Goal: Transaction & Acquisition: Purchase product/service

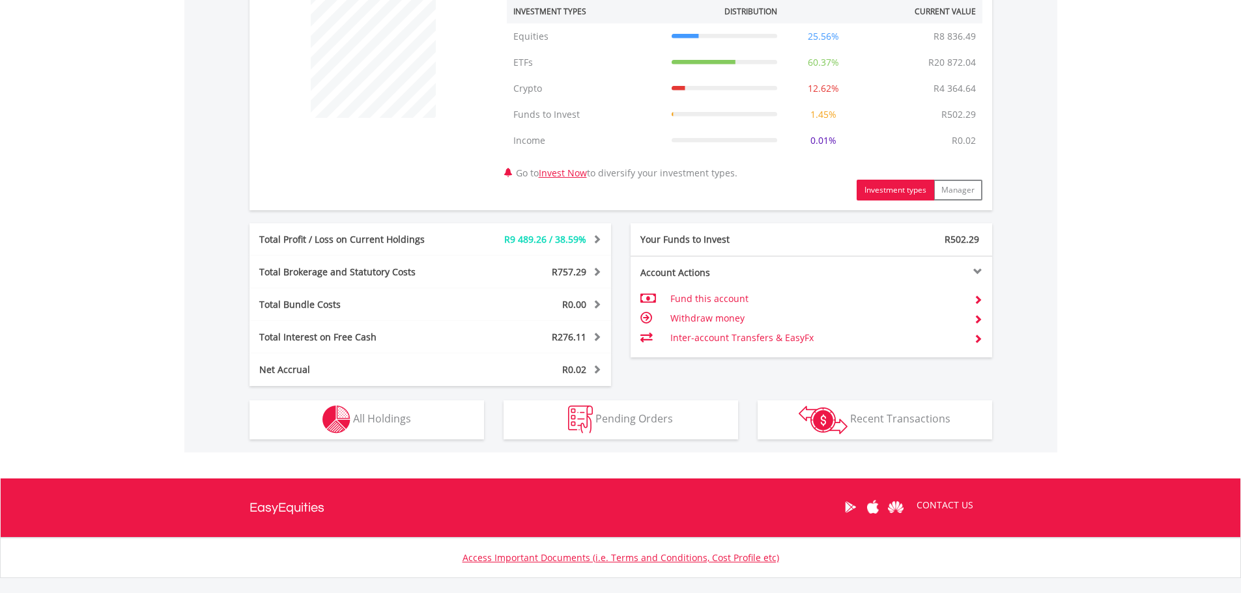
scroll to position [521, 0]
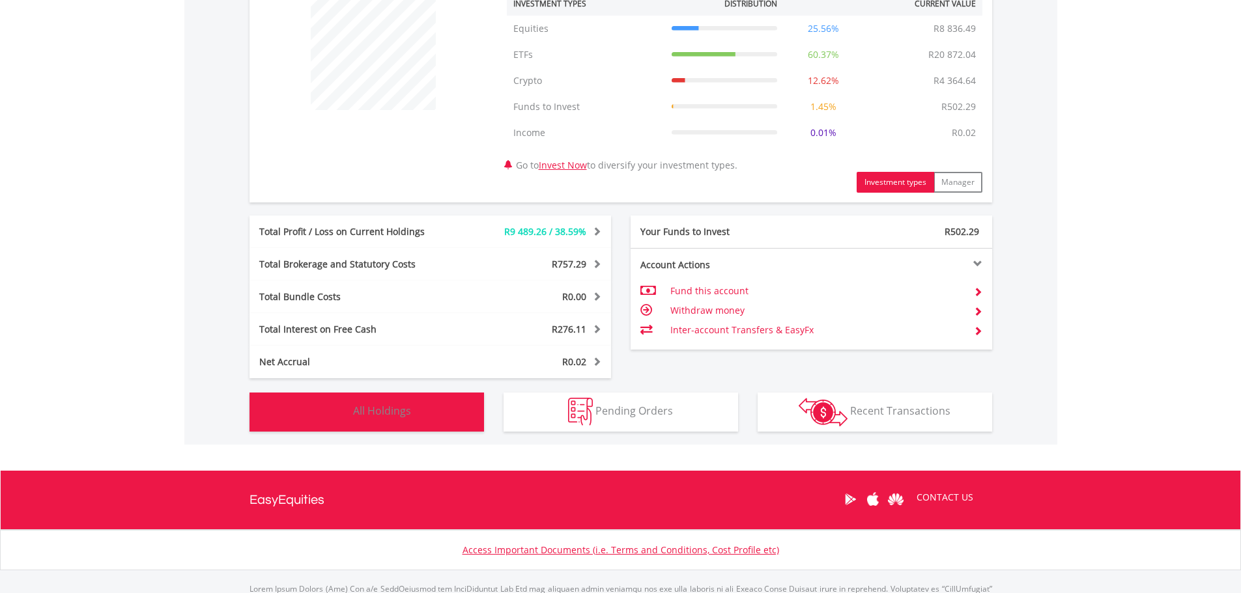
click at [438, 427] on button "Holdings All Holdings" at bounding box center [366, 412] width 234 height 39
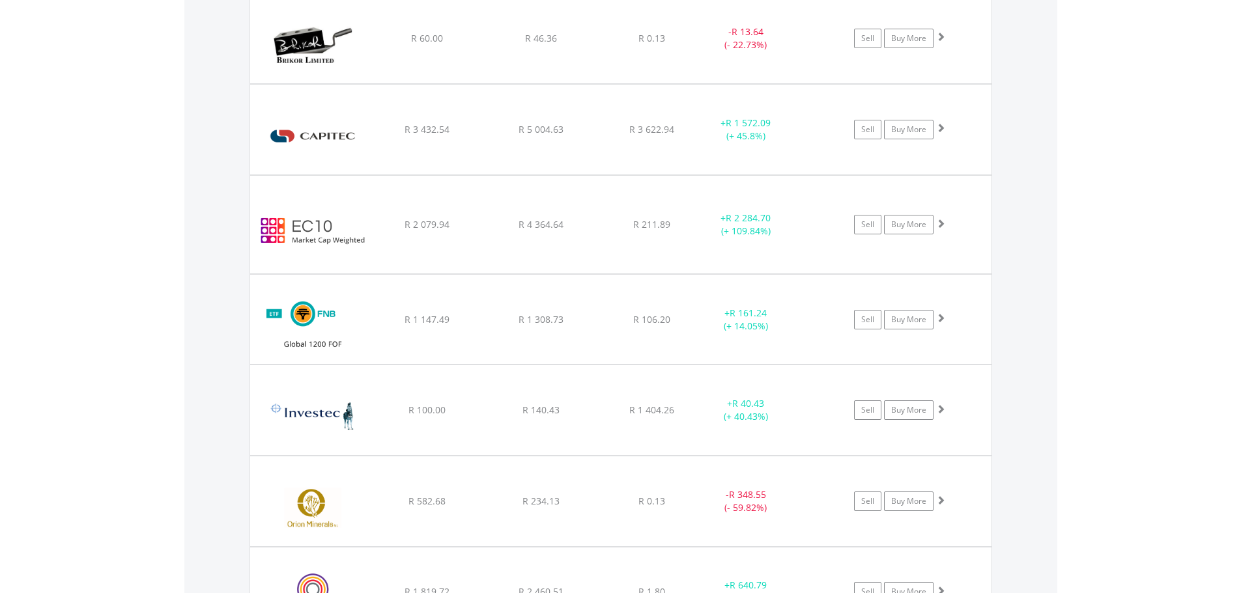
scroll to position [1643, 0]
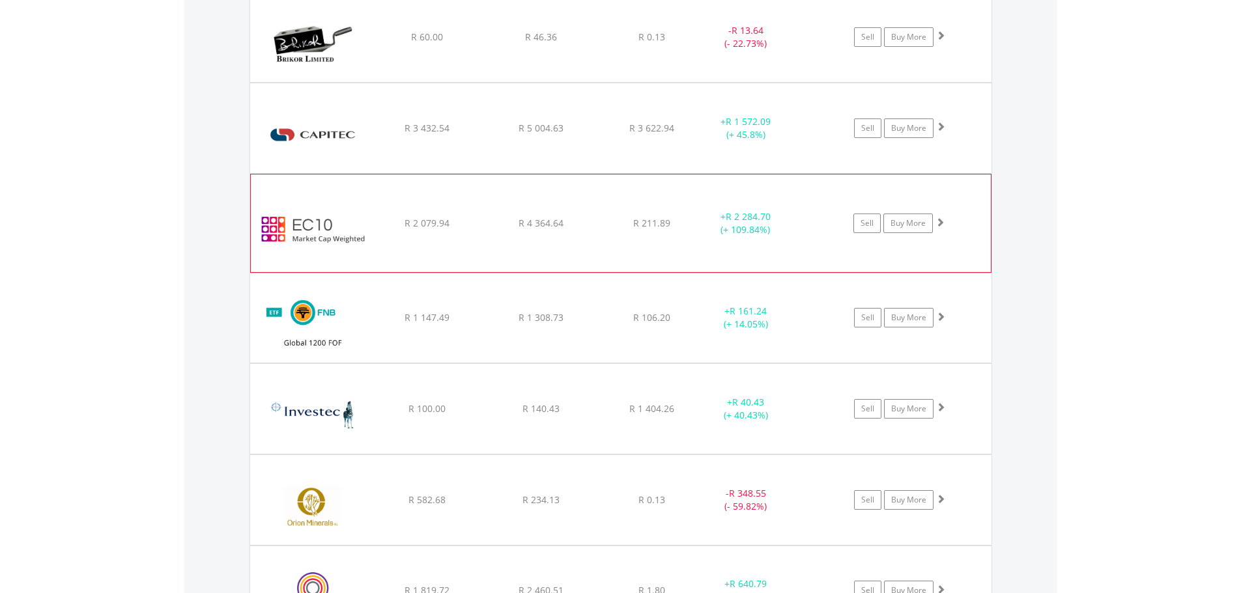
click at [940, 218] on span at bounding box center [939, 222] width 9 height 9
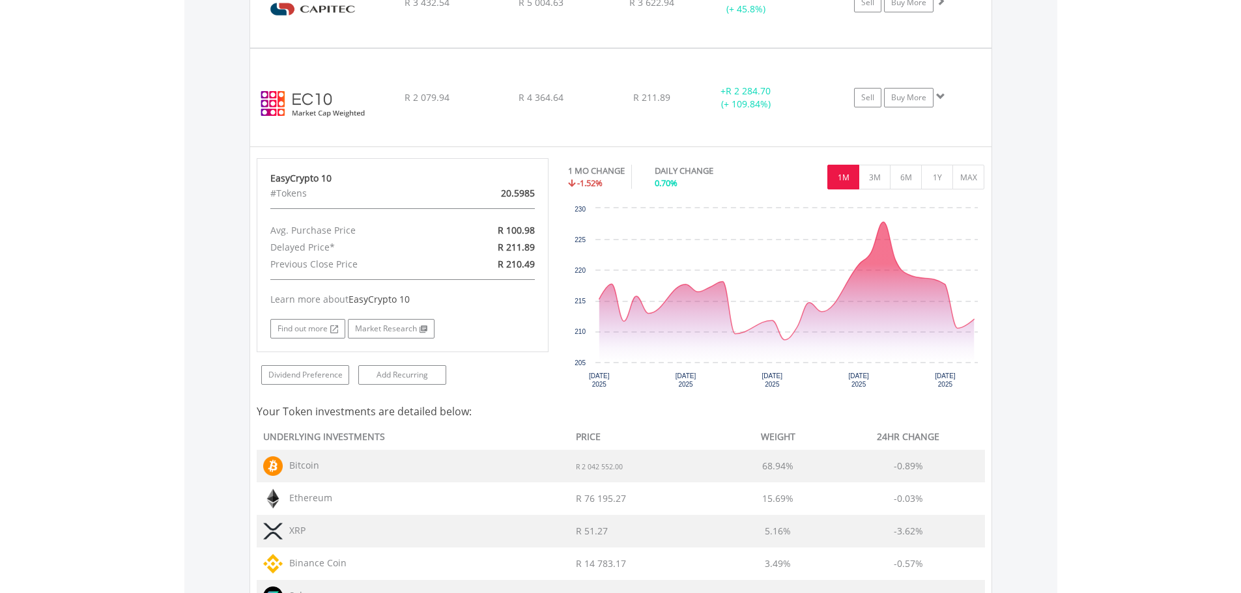
scroll to position [1773, 0]
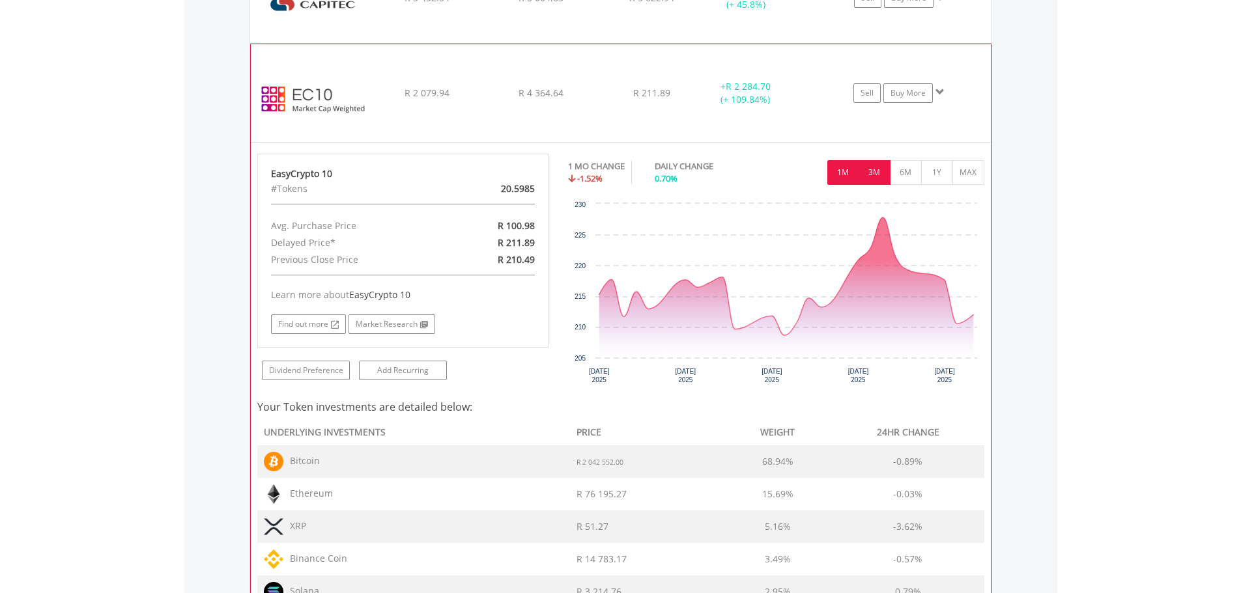
click at [880, 173] on button "3M" at bounding box center [874, 172] width 32 height 25
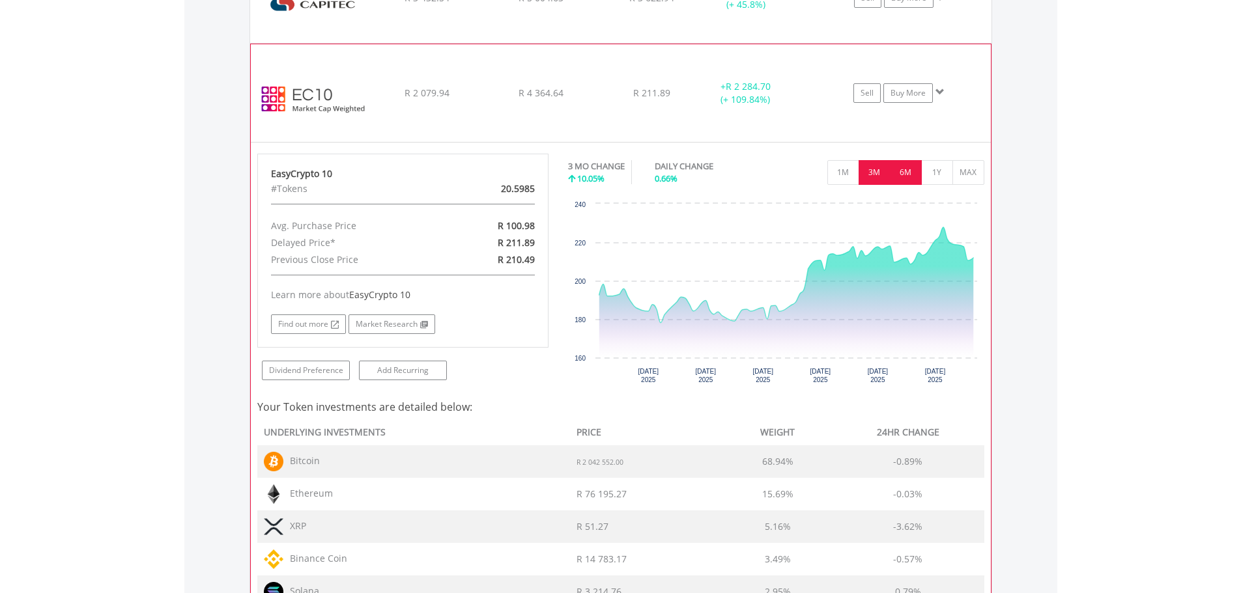
click at [906, 166] on button "6M" at bounding box center [906, 172] width 32 height 25
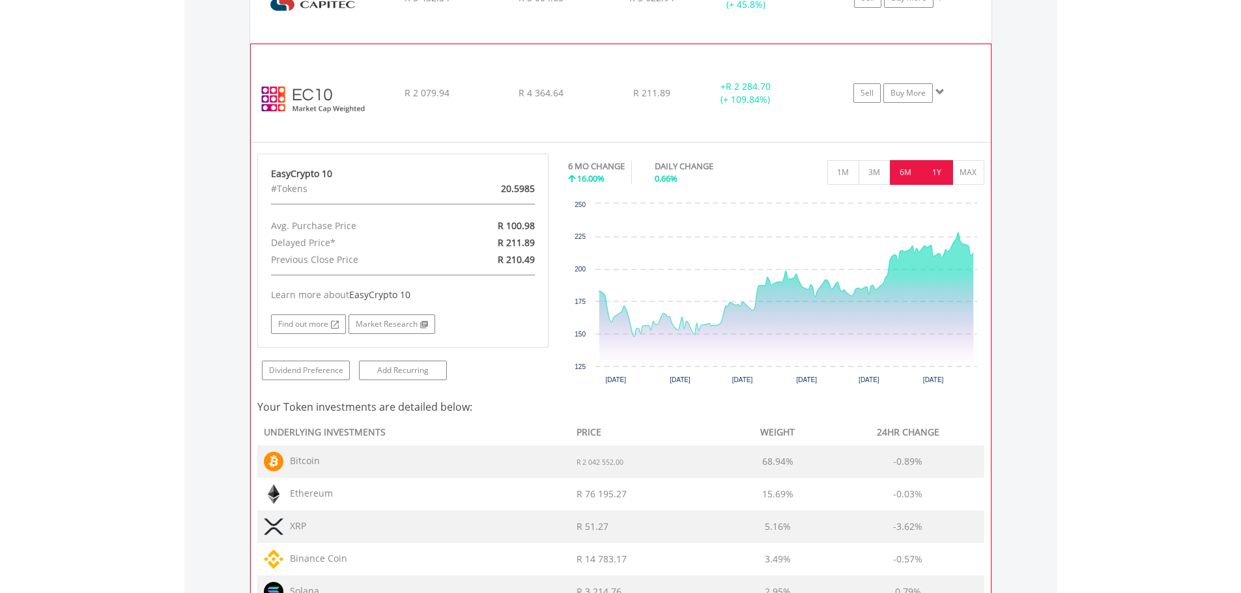
click at [947, 170] on button "1Y" at bounding box center [937, 172] width 32 height 25
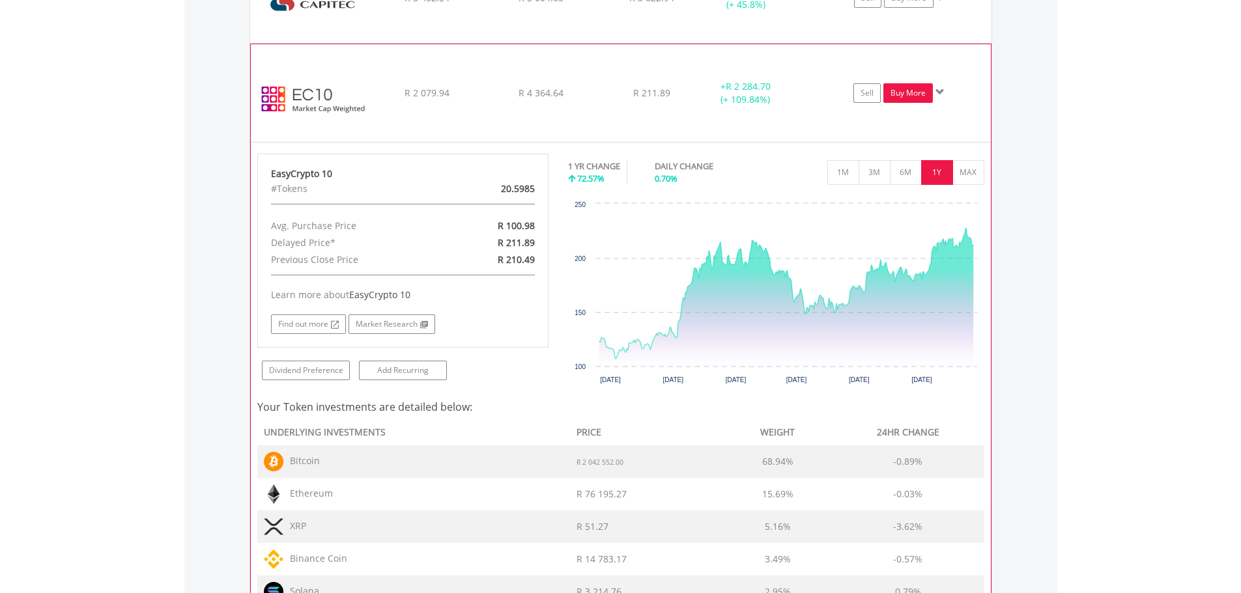
click at [914, 95] on link "Buy More" at bounding box center [907, 93] width 49 height 20
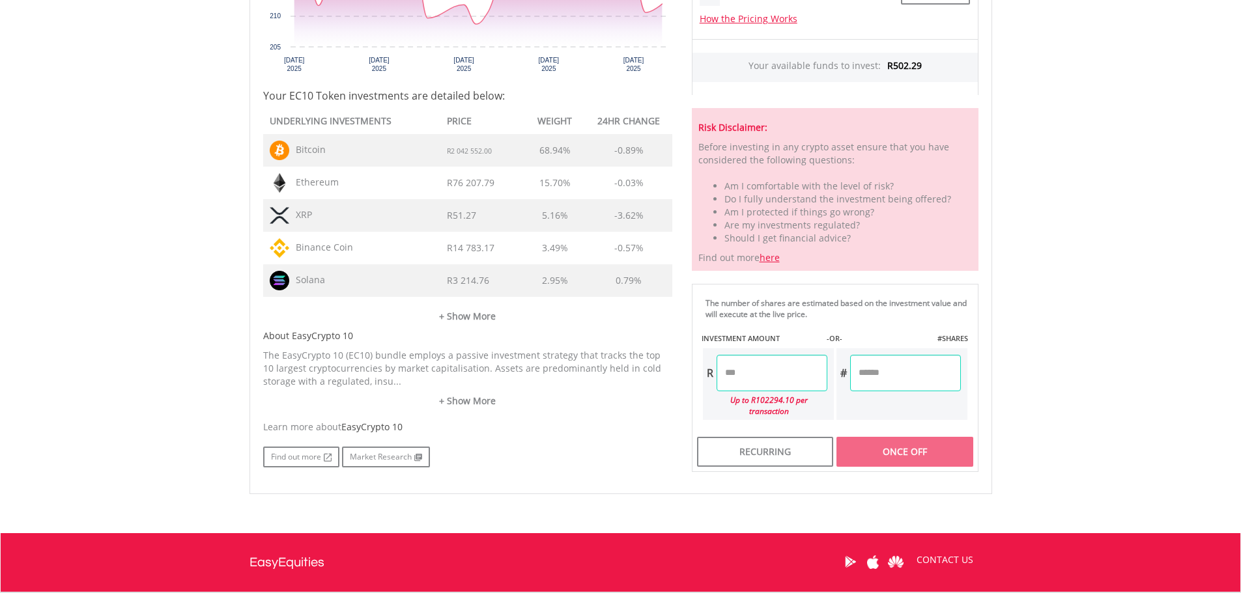
scroll to position [651, 0]
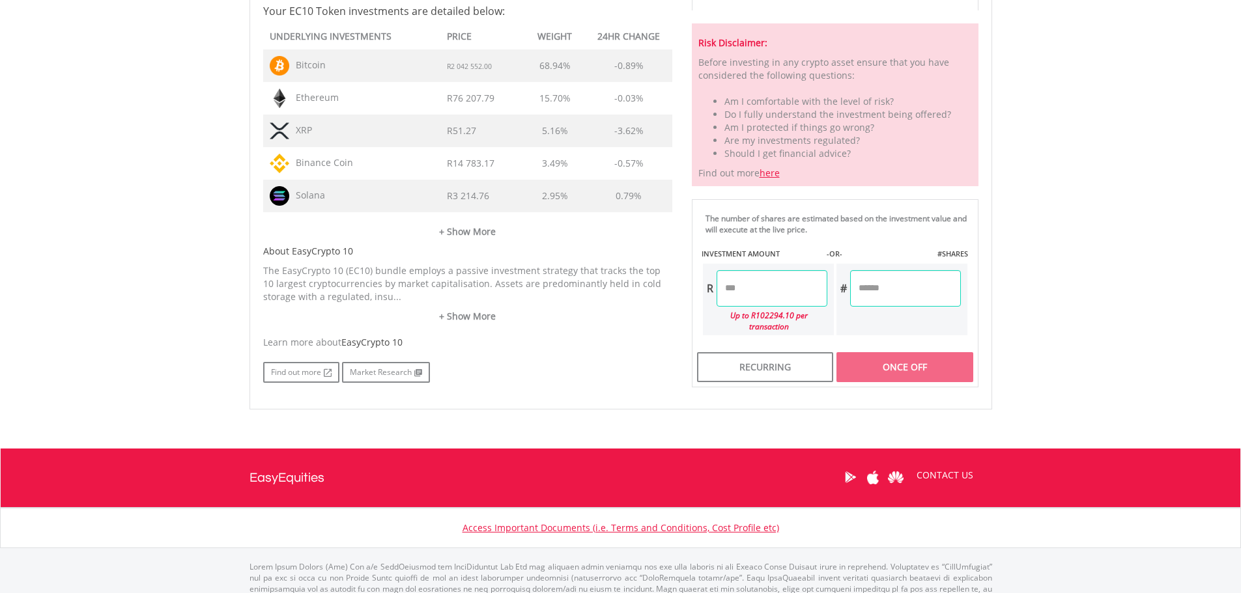
click at [759, 289] on input "number" at bounding box center [771, 288] width 111 height 36
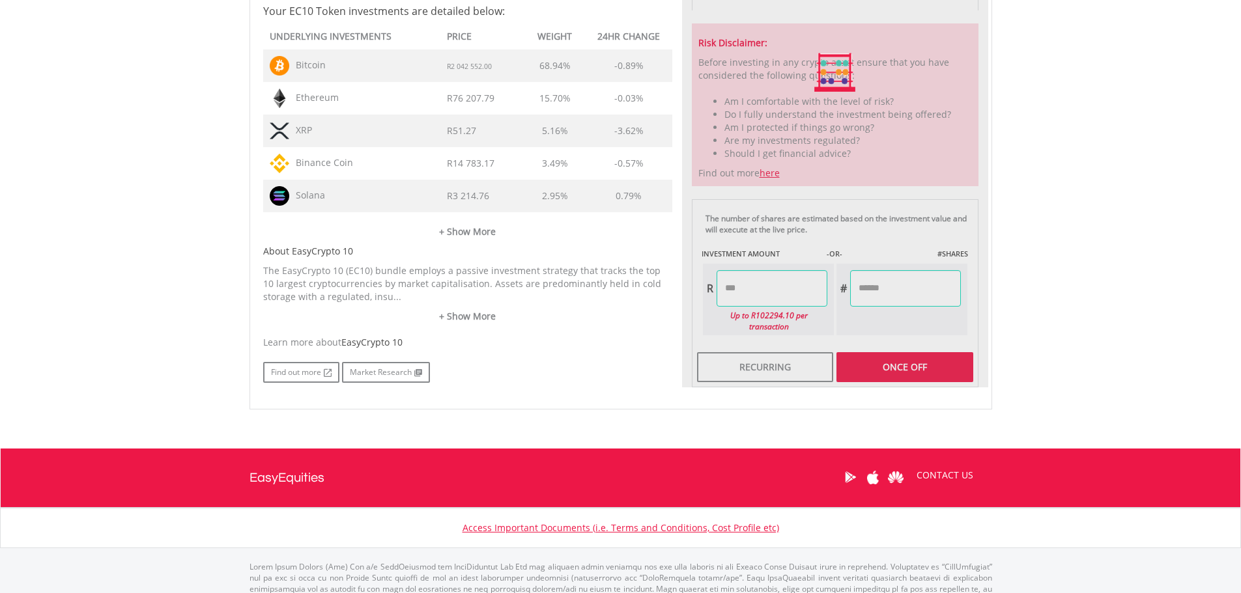
type input "******"
click at [940, 359] on div "Last Updated Price: 15-min. Delay* Price Update Cost: 2 Credits Request A Price…" at bounding box center [835, 73] width 306 height 630
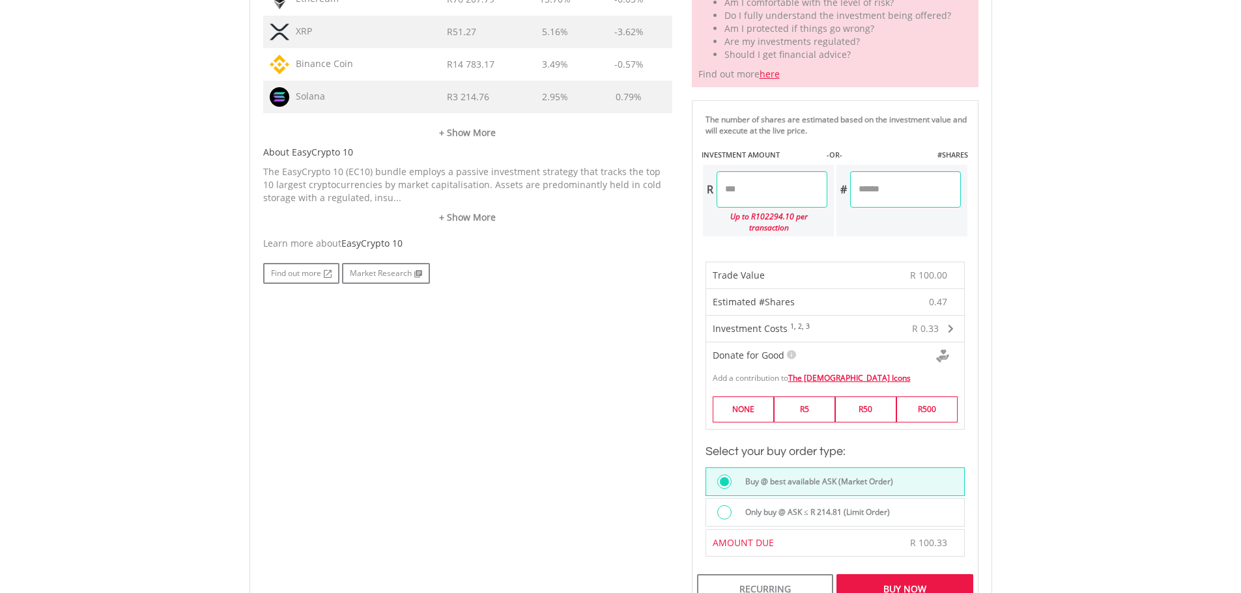
scroll to position [781, 0]
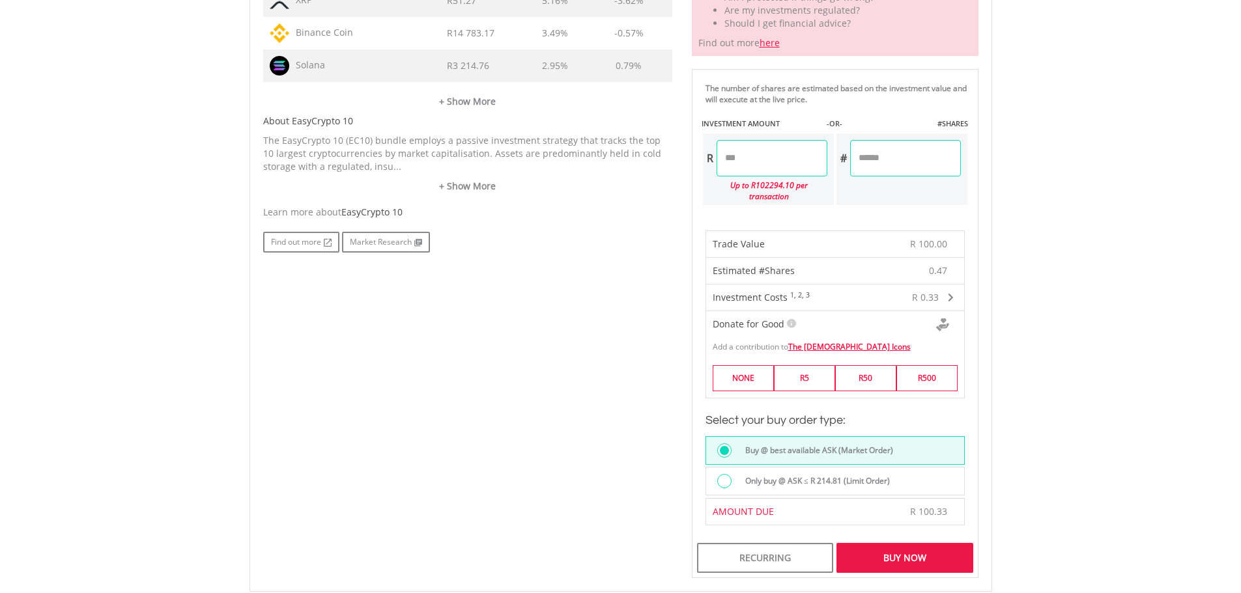
click at [907, 550] on div "Buy Now" at bounding box center [904, 558] width 136 height 30
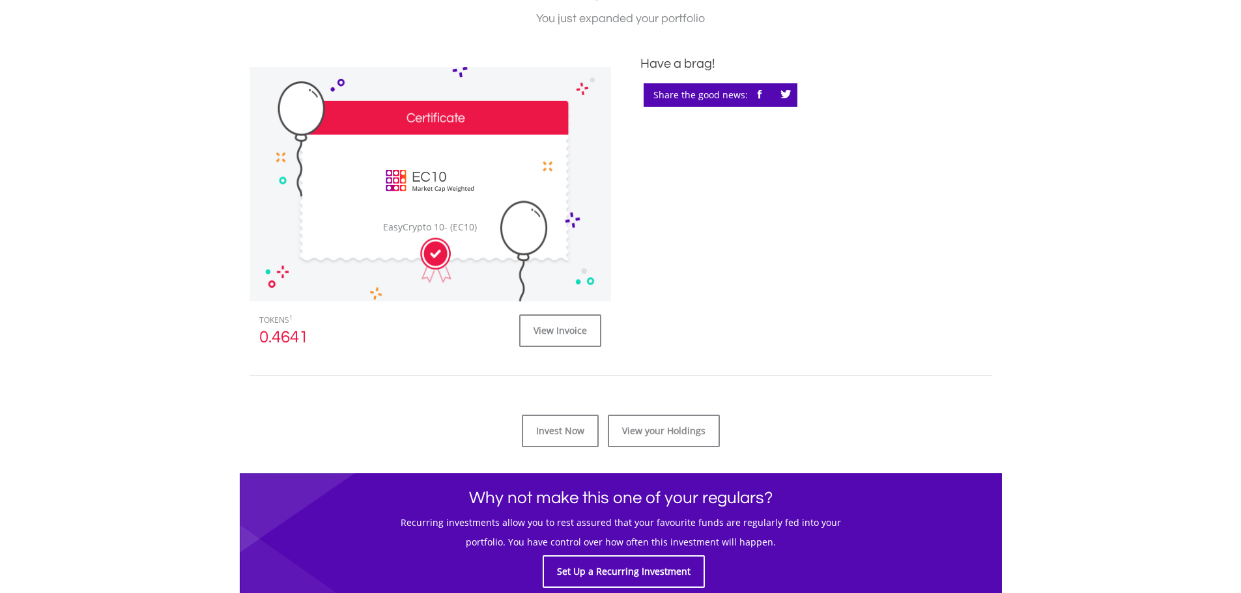
scroll to position [391, 0]
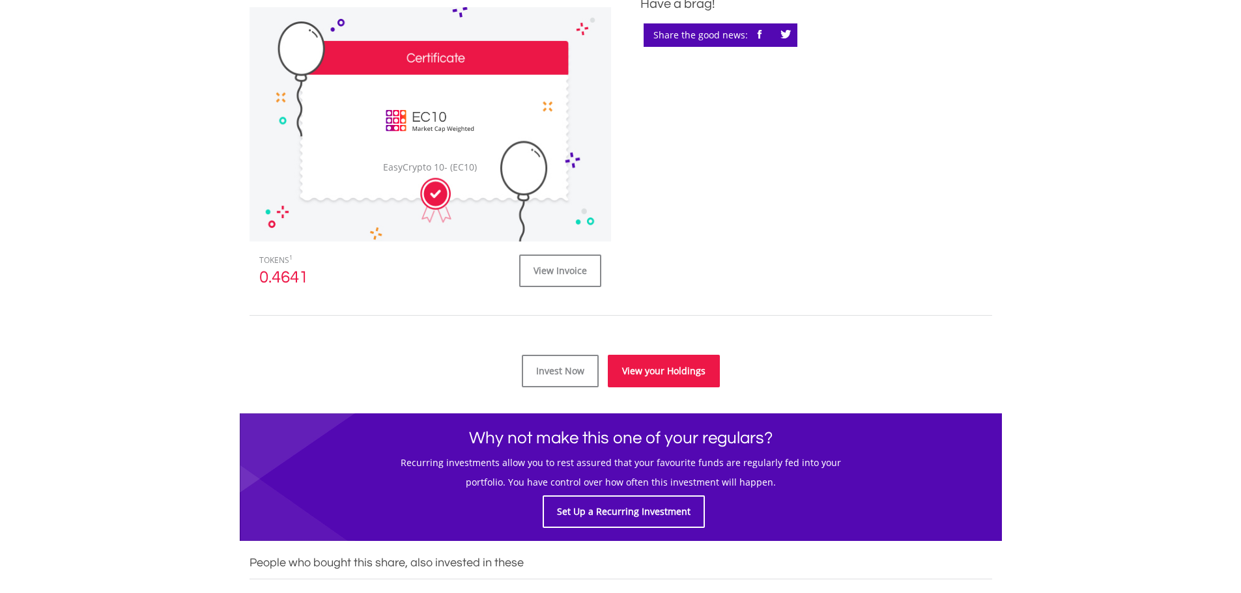
click at [645, 382] on link "View your Holdings" at bounding box center [664, 371] width 112 height 33
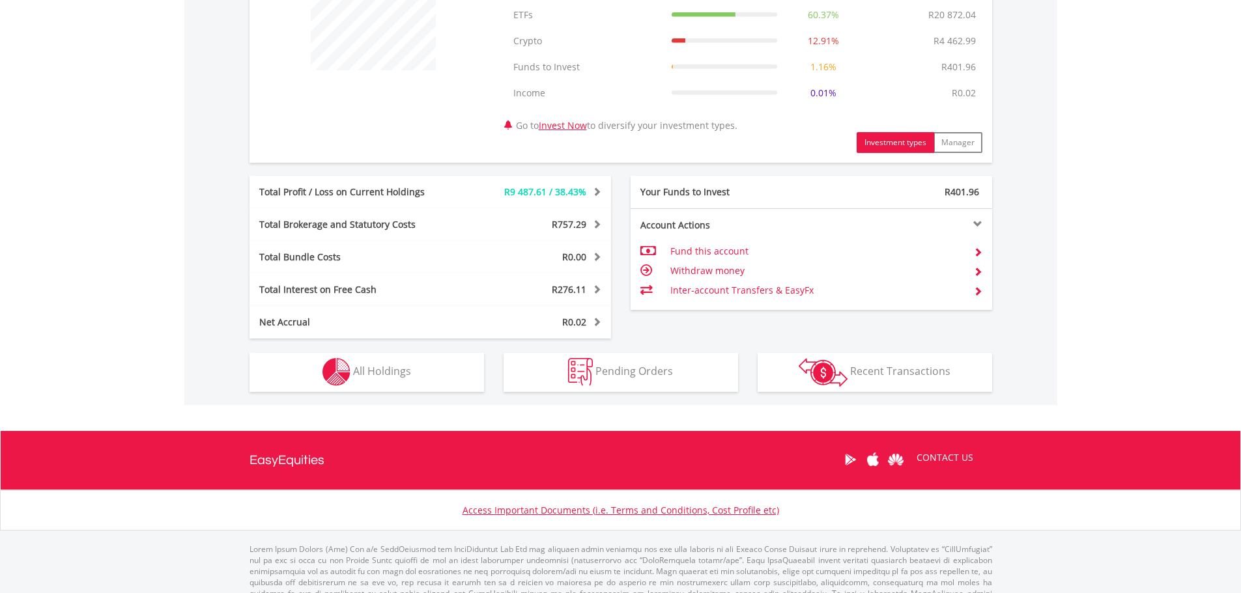
scroll to position [587, 0]
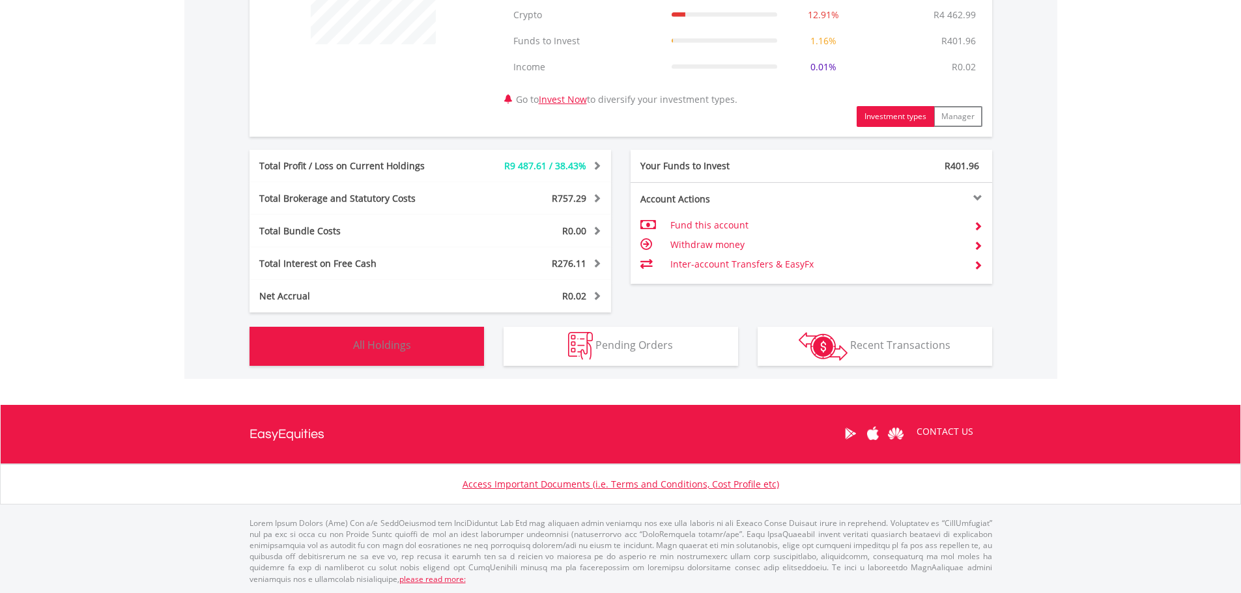
click at [361, 339] on span "All Holdings" at bounding box center [382, 345] width 58 height 14
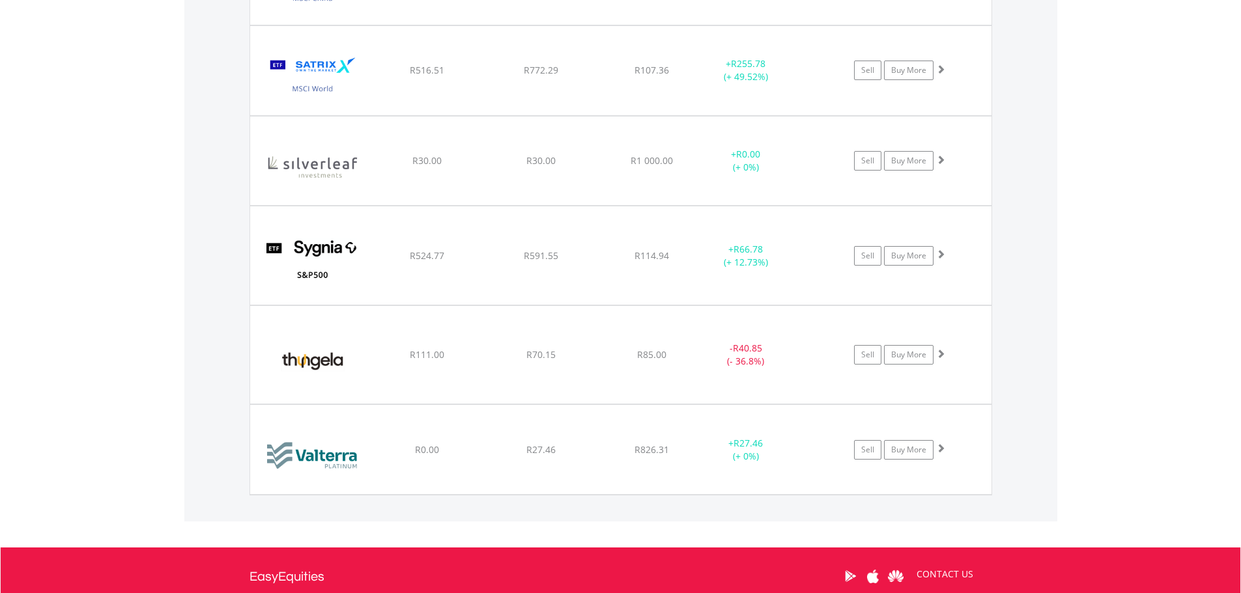
scroll to position [2620, 0]
